Goal: Task Accomplishment & Management: Complete application form

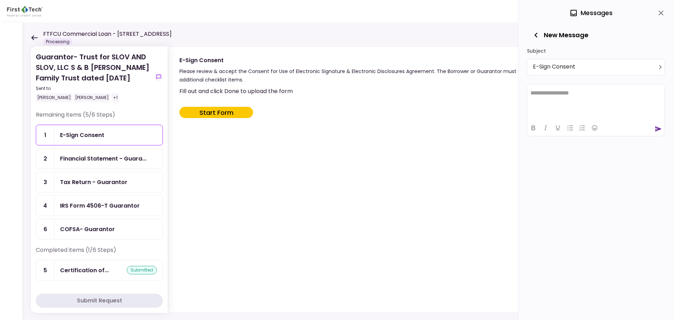
click at [30, 39] on div "Guarantor- Trust for SLOV AND SLOV, LLC S & B [PERSON_NAME] Family Trust dated …" at bounding box center [347, 170] width 651 height 297
click at [34, 38] on icon at bounding box center [34, 37] width 7 height 5
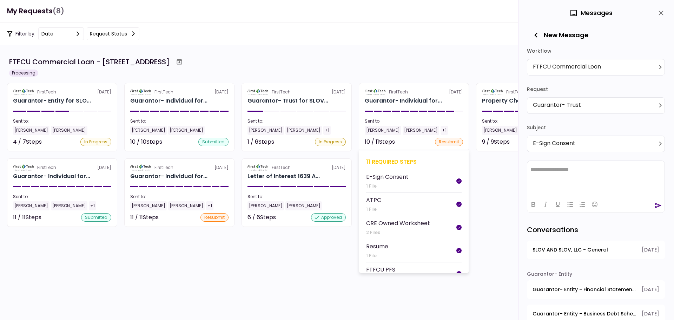
click at [389, 161] on div "11 required steps" at bounding box center [413, 161] width 95 height 9
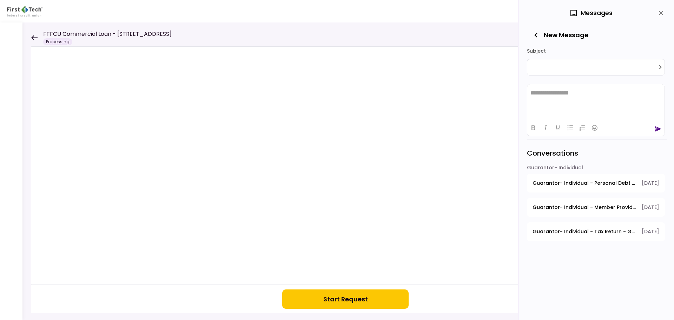
click at [661, 12] on icon "close" at bounding box center [661, 13] width 8 height 8
